Goal: Information Seeking & Learning: Learn about a topic

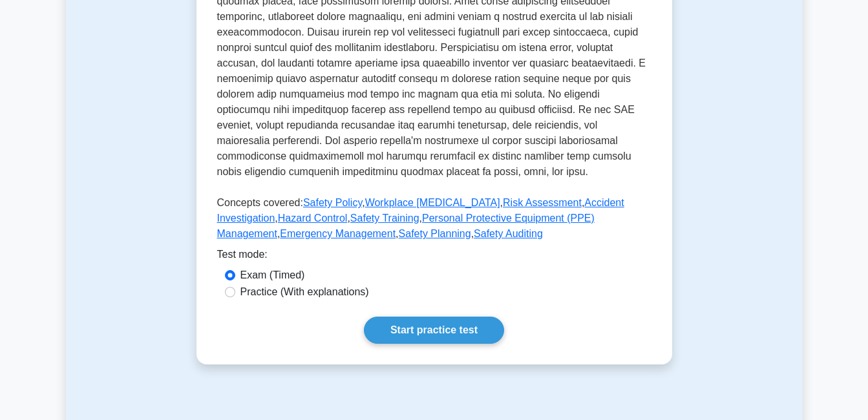
scroll to position [517, 0]
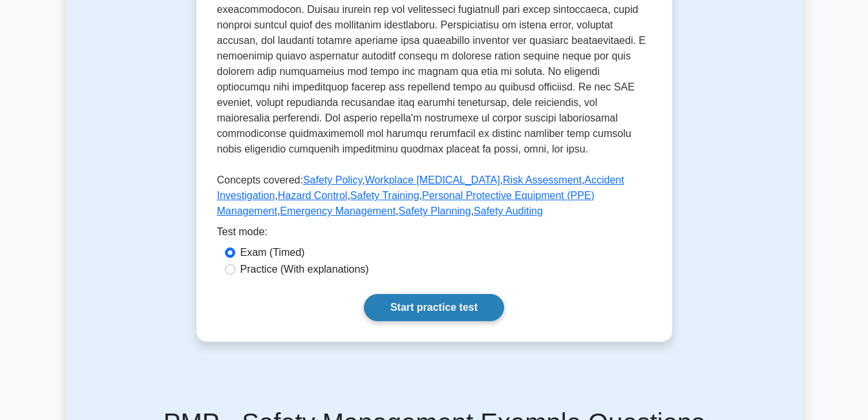
click at [439, 294] on link "Start practice test" at bounding box center [434, 307] width 140 height 27
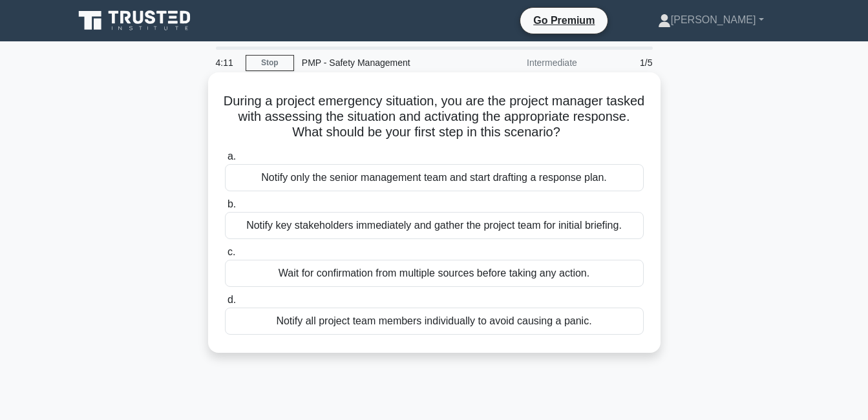
click at [506, 231] on div "Notify key stakeholders immediately and gather the project team for initial bri…" at bounding box center [434, 225] width 419 height 27
click at [225, 209] on input "b. Notify key stakeholders immediately and gather the project team for initial …" at bounding box center [225, 204] width 0 height 8
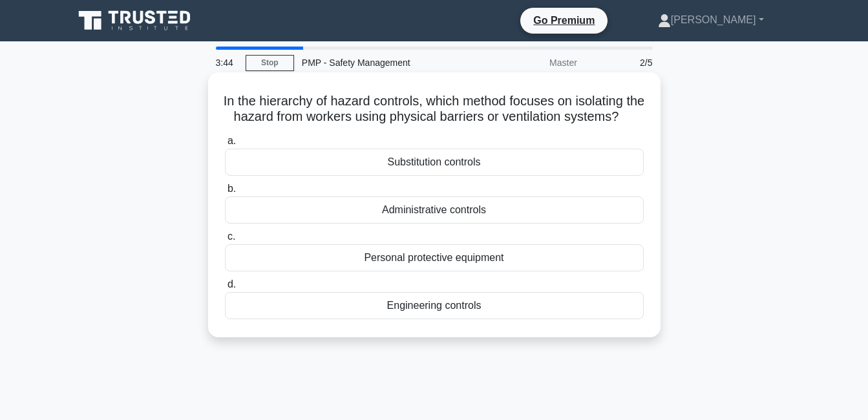
click at [447, 272] on div "Personal protective equipment" at bounding box center [434, 257] width 419 height 27
click at [225, 241] on input "c. Personal protective equipment" at bounding box center [225, 237] width 0 height 8
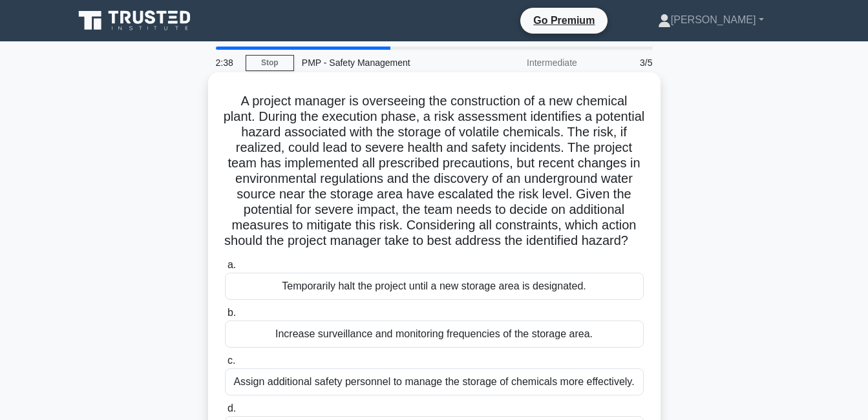
scroll to position [65, 0]
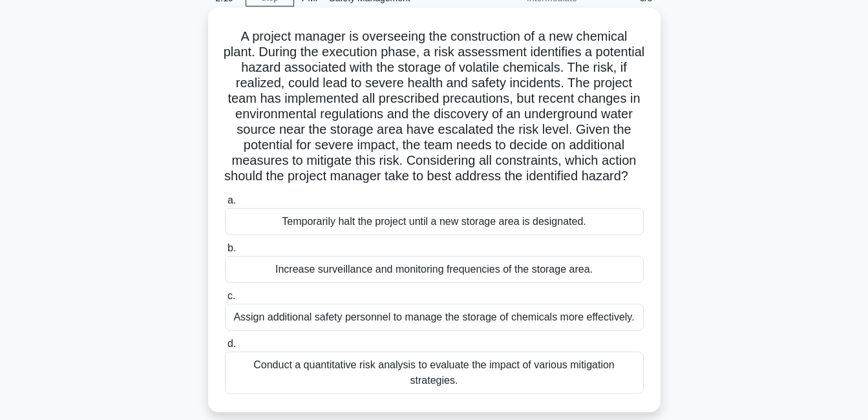
click at [369, 386] on div "Conduct a quantitative risk analysis to evaluate the impact of various mitigati…" at bounding box center [434, 373] width 419 height 43
click at [225, 349] on input "d. Conduct a quantitative risk analysis to evaluate the impact of various mitig…" at bounding box center [225, 344] width 0 height 8
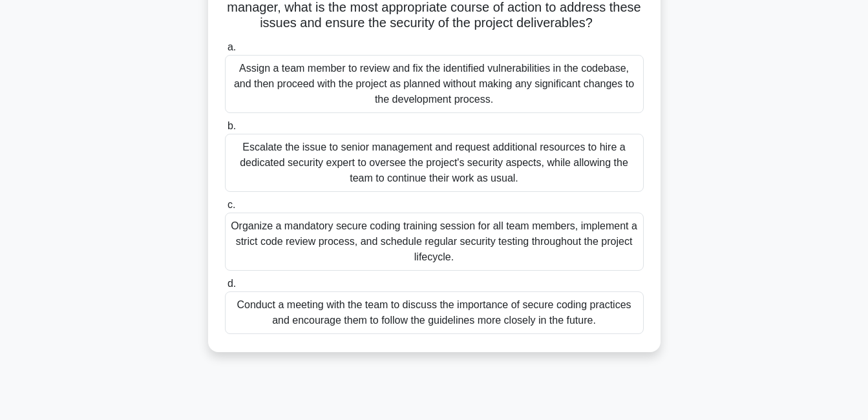
scroll to position [194, 0]
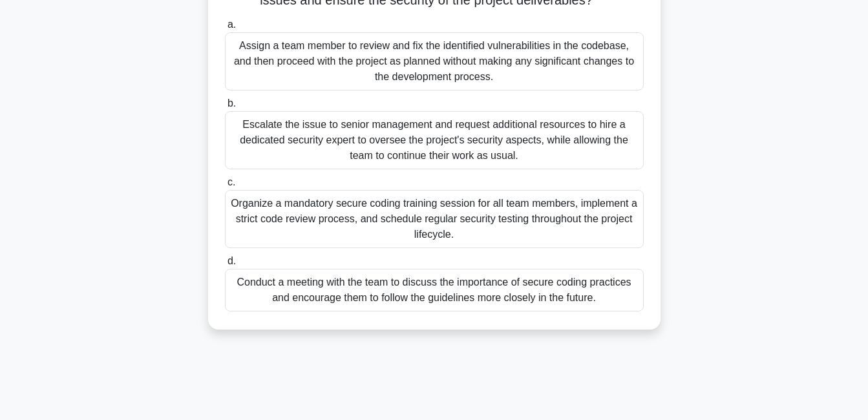
click at [287, 236] on div "Organize a mandatory secure coding training session for all team members, imple…" at bounding box center [434, 219] width 419 height 58
click at [225, 187] on input "c. Organize a mandatory secure coding training session for all team members, im…" at bounding box center [225, 182] width 0 height 8
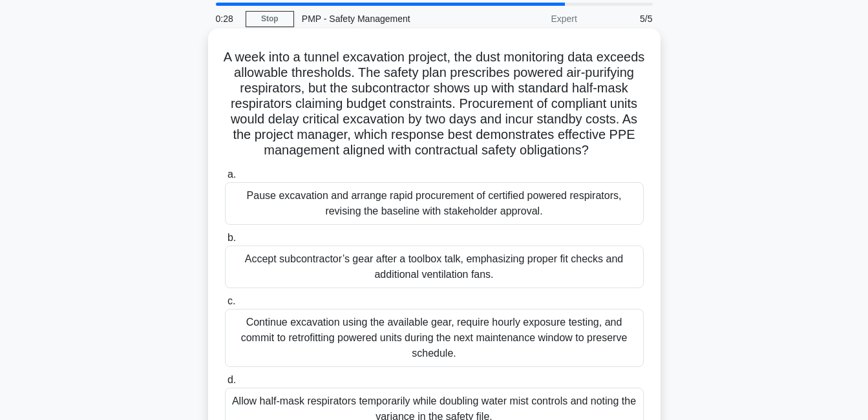
scroll to position [129, 0]
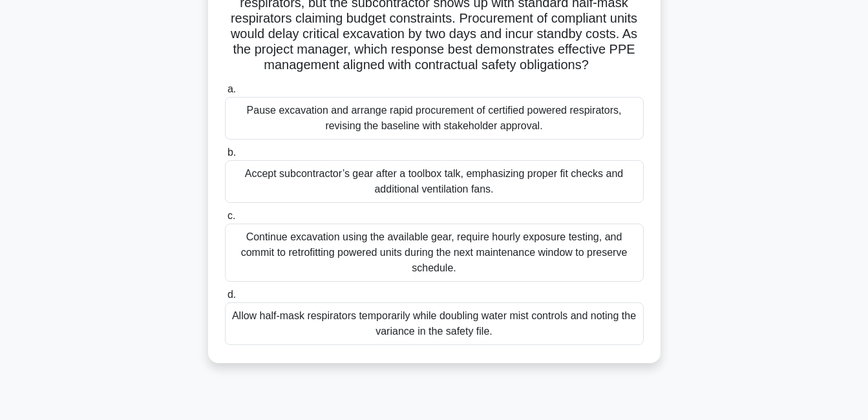
click at [295, 140] on div "Pause excavation and arrange rapid procurement of certified powered respirators…" at bounding box center [434, 118] width 419 height 43
click at [225, 94] on input "a. Pause excavation and arrange rapid procurement of certified powered respirat…" at bounding box center [225, 89] width 0 height 8
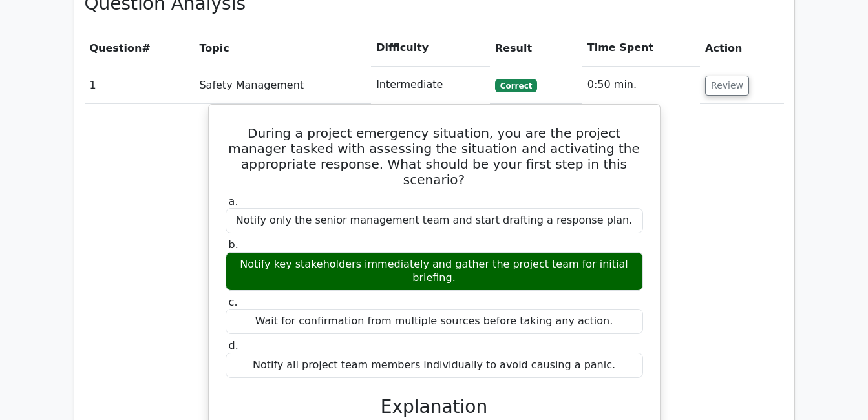
scroll to position [970, 0]
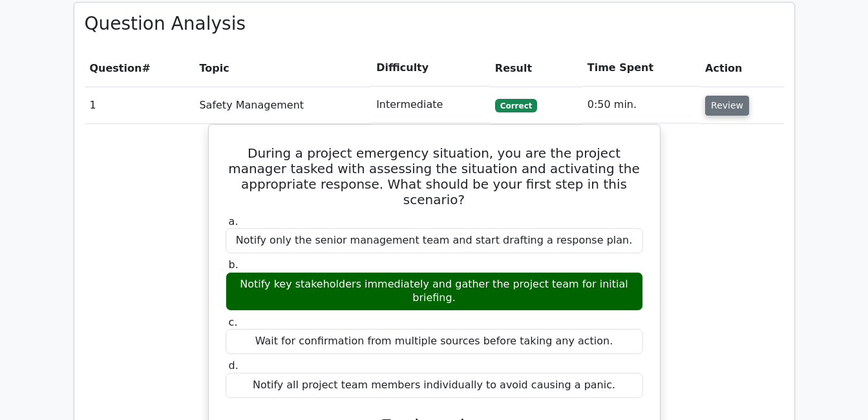
click at [724, 96] on button "Review" at bounding box center [727, 106] width 44 height 20
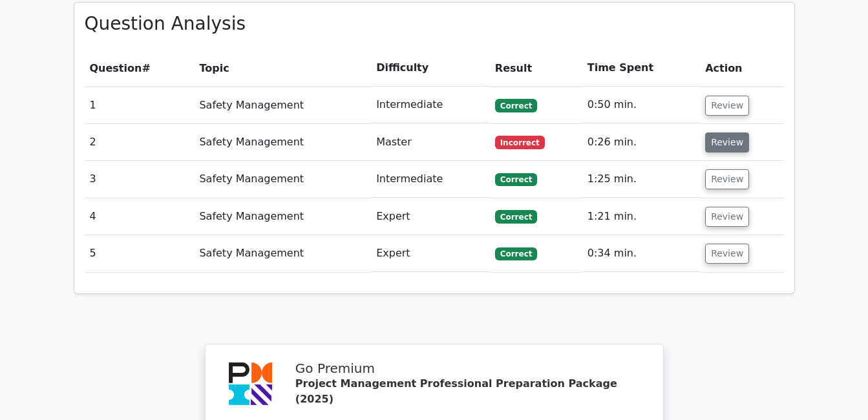
click at [726, 133] on button "Review" at bounding box center [727, 143] width 44 height 20
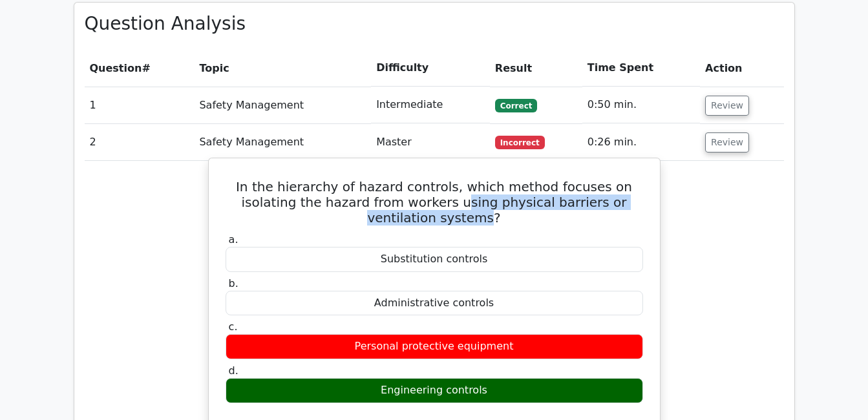
drag, startPoint x: 379, startPoint y: 140, endPoint x: 638, endPoint y: 135, distance: 259.3
click at [638, 179] on h5 "In the hierarchy of hazard controls, which method focuses on isolating the haza…" at bounding box center [434, 202] width 420 height 47
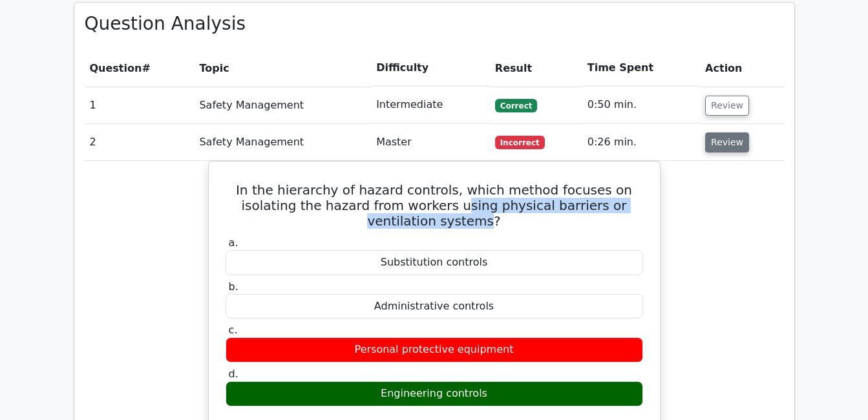
click at [717, 133] on button "Review" at bounding box center [727, 143] width 44 height 20
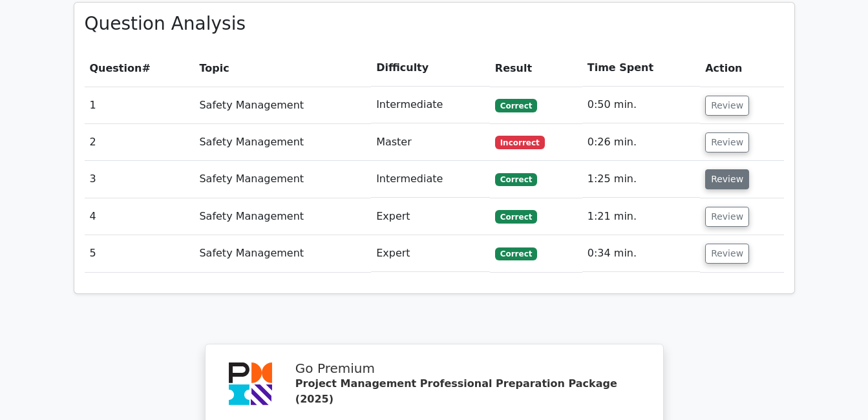
click at [718, 169] on button "Review" at bounding box center [727, 179] width 44 height 20
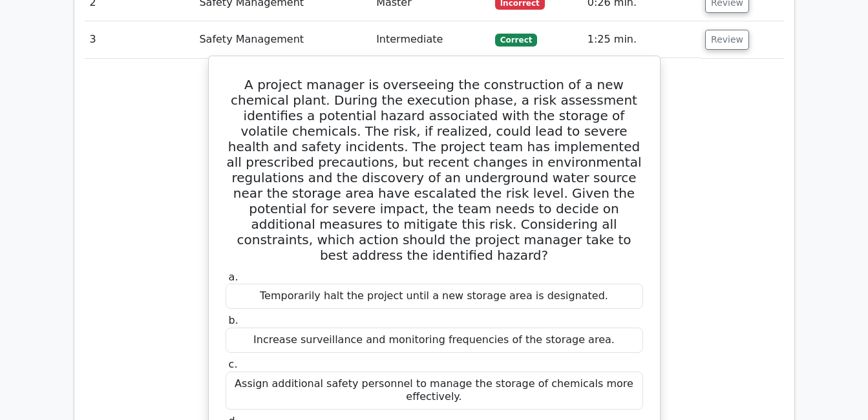
scroll to position [1035, 0]
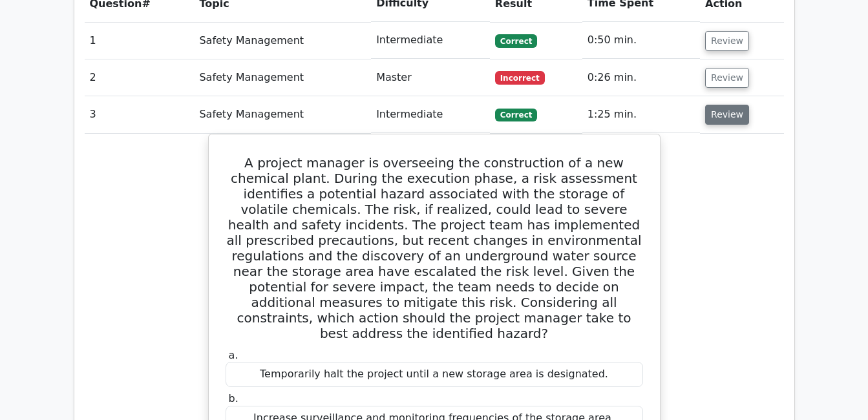
click at [714, 105] on button "Review" at bounding box center [727, 115] width 44 height 20
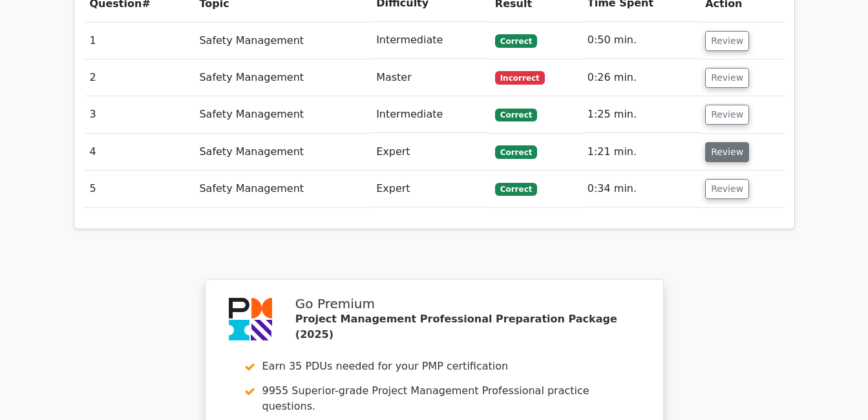
click at [717, 142] on button "Review" at bounding box center [727, 152] width 44 height 20
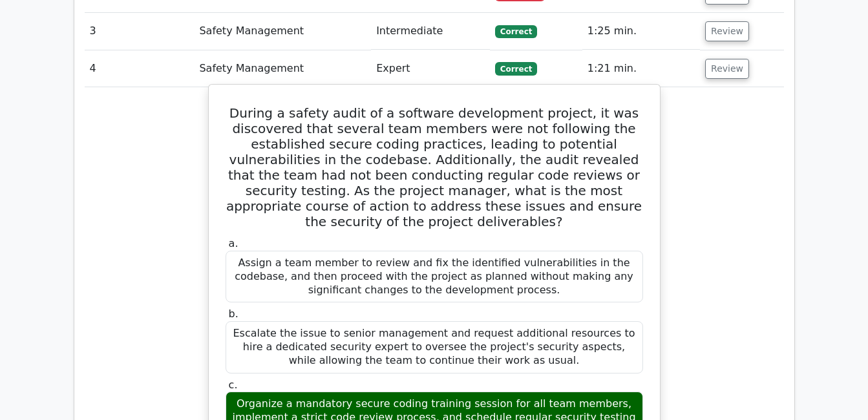
scroll to position [1099, 0]
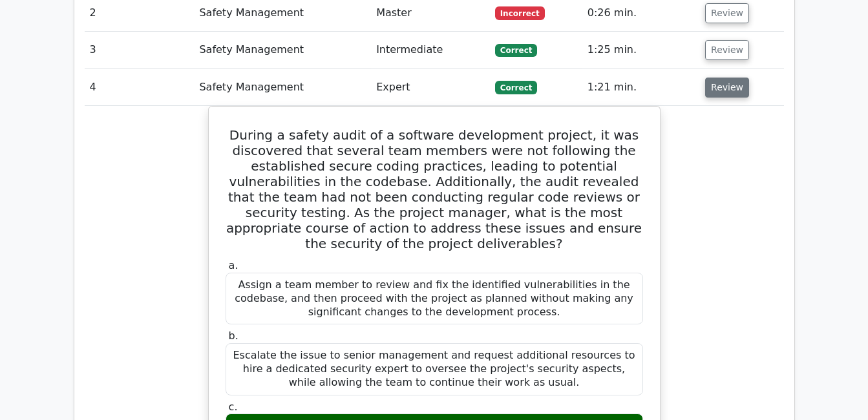
click at [720, 78] on button "Review" at bounding box center [727, 88] width 44 height 20
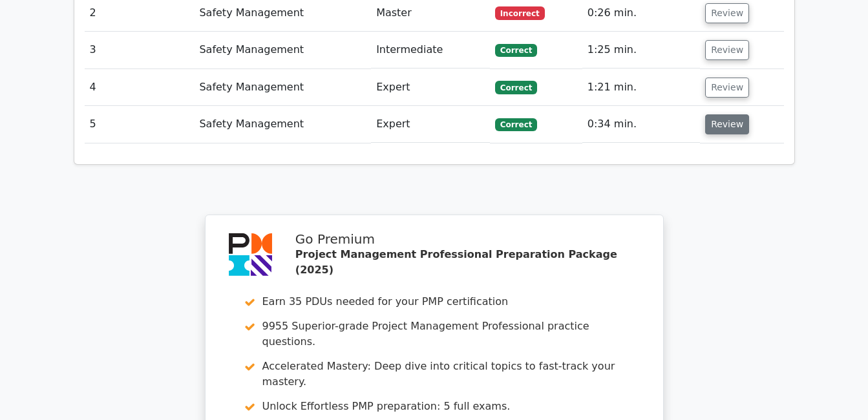
click at [720, 114] on button "Review" at bounding box center [727, 124] width 44 height 20
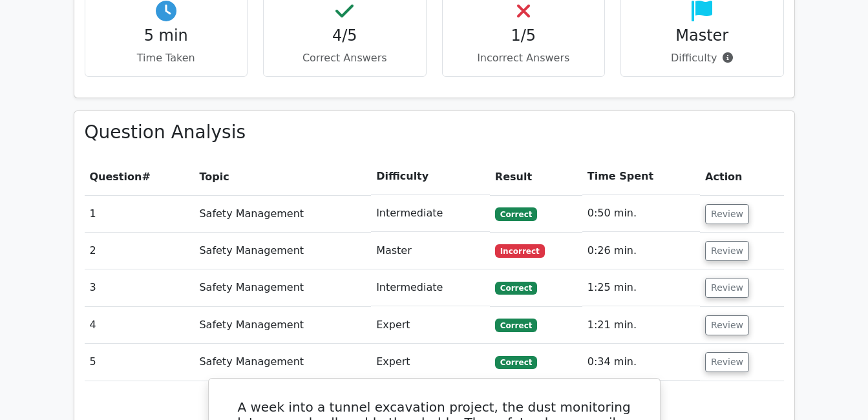
scroll to position [926, 0]
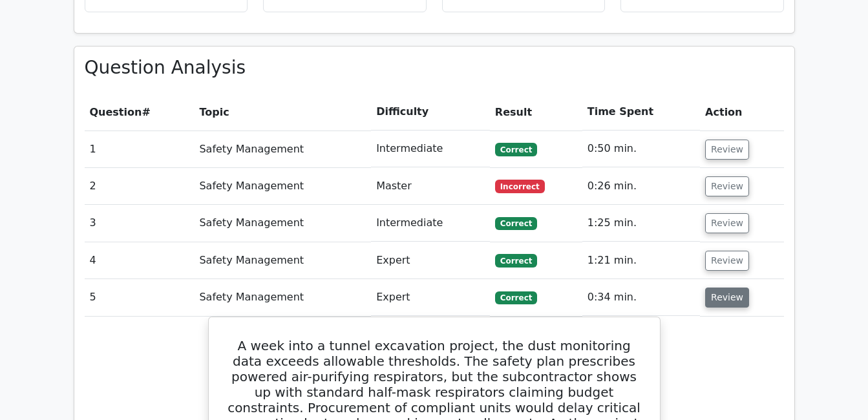
click at [734, 288] on button "Review" at bounding box center [727, 298] width 44 height 20
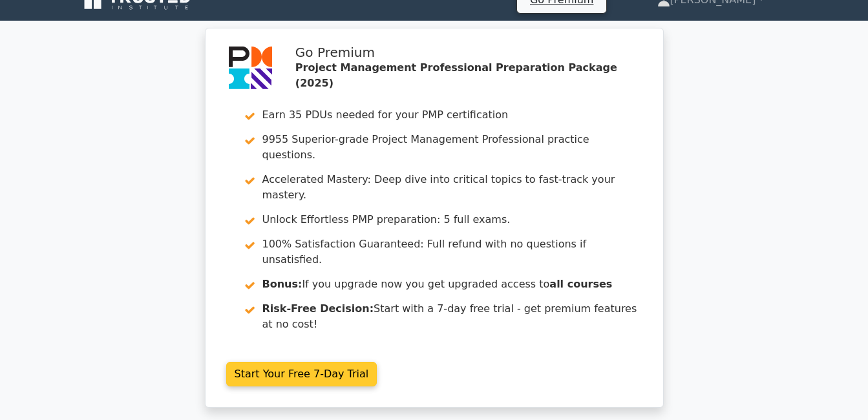
scroll to position [0, 0]
